Goal: Transaction & Acquisition: Download file/media

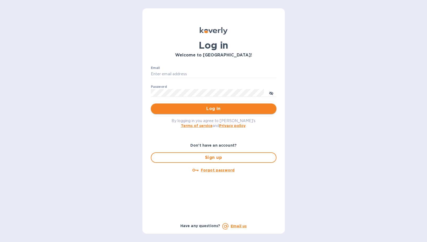
type input "sgupta@ardentgloballogistics.com"
click at [190, 105] on button "Log in" at bounding box center [214, 109] width 126 height 10
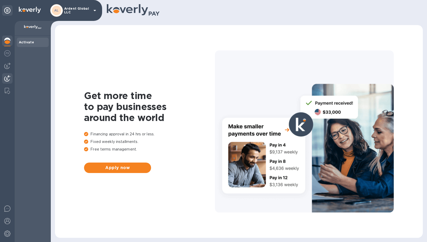
click at [10, 76] on img at bounding box center [7, 78] width 6 height 6
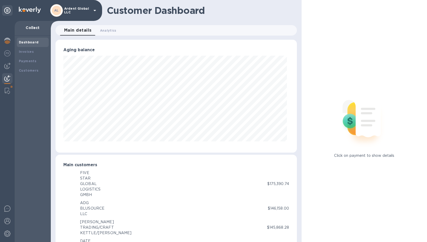
scroll to position [261756, 261630]
click at [40, 59] on div "Payments" at bounding box center [33, 61] width 28 height 5
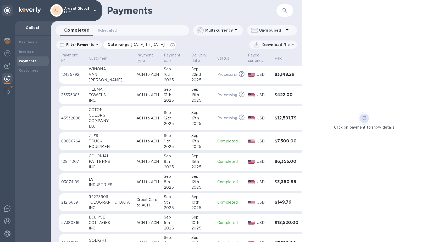
click at [175, 46] on icon at bounding box center [172, 45] width 4 height 4
click at [292, 44] on icon at bounding box center [293, 44] width 3 height 1
click at [271, 55] on li "XLSX file" at bounding box center [274, 57] width 36 height 15
